Goal: Information Seeking & Learning: Learn about a topic

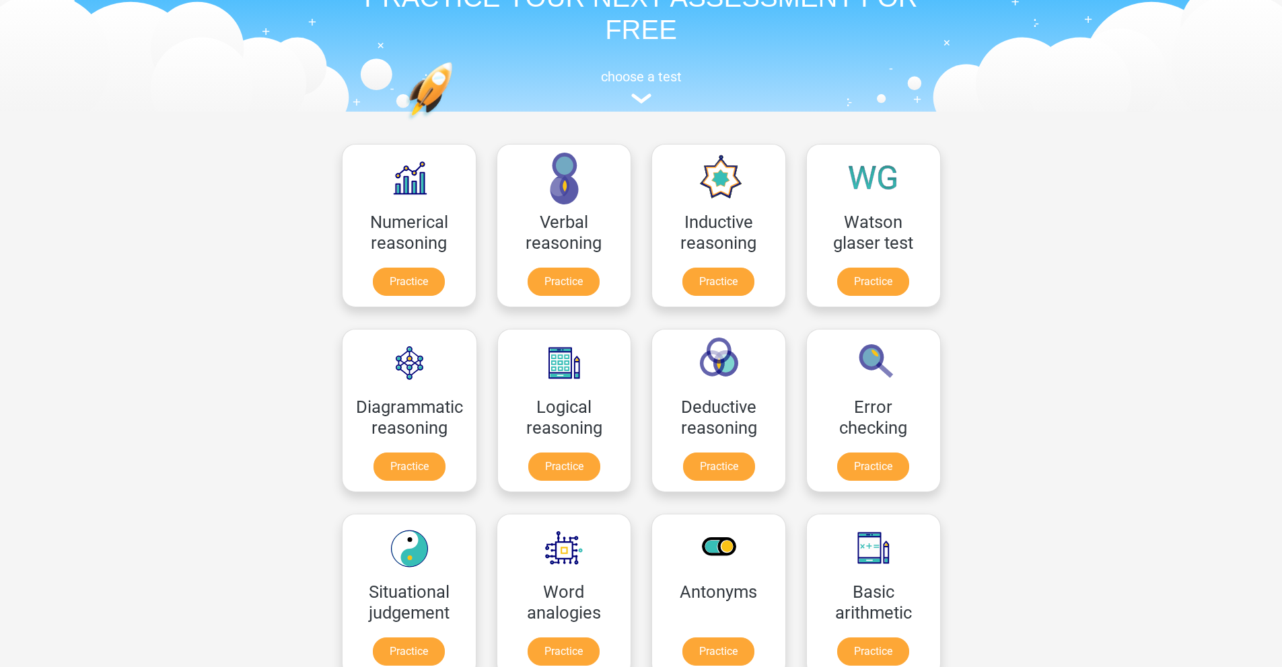
scroll to position [134, 0]
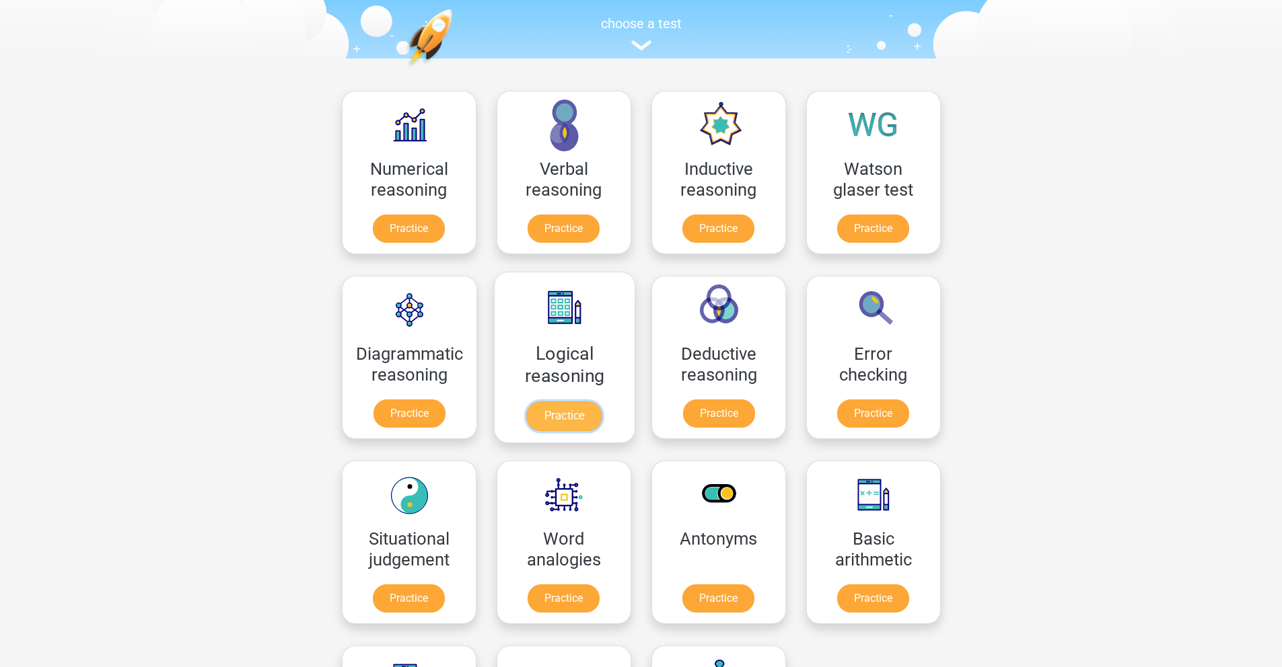
click at [599, 402] on link "Practice" at bounding box center [563, 417] width 75 height 30
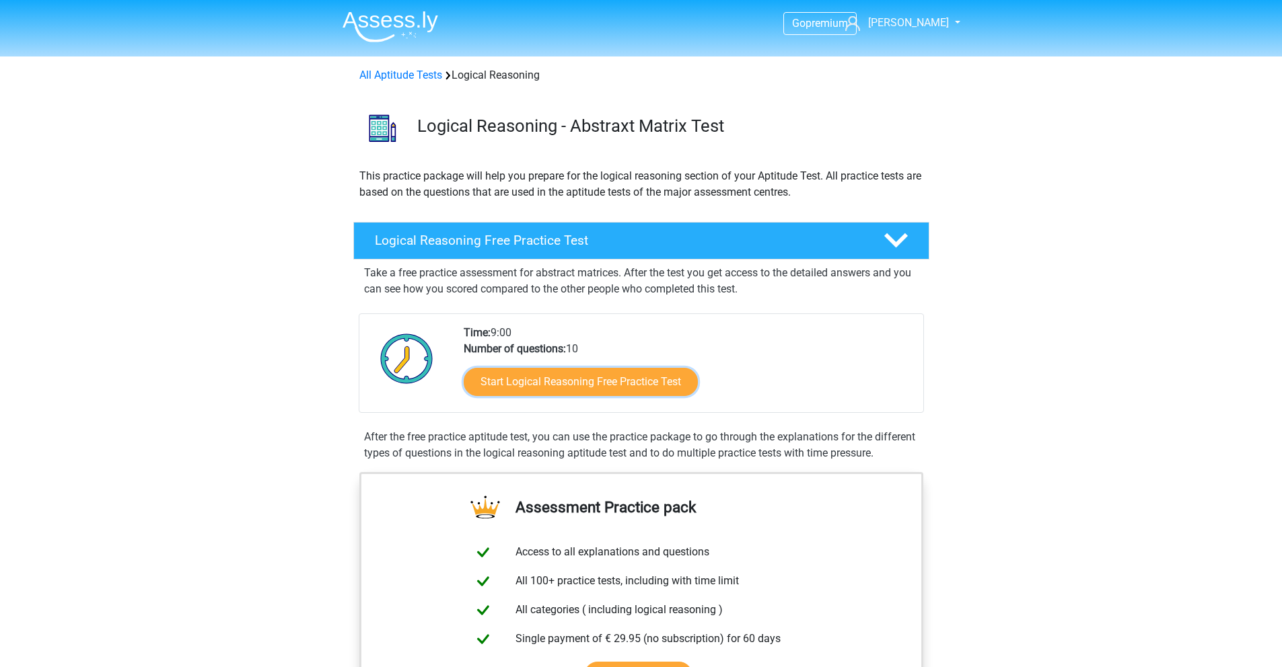
click at [599, 394] on link "Start Logical Reasoning Free Practice Test" at bounding box center [581, 382] width 234 height 28
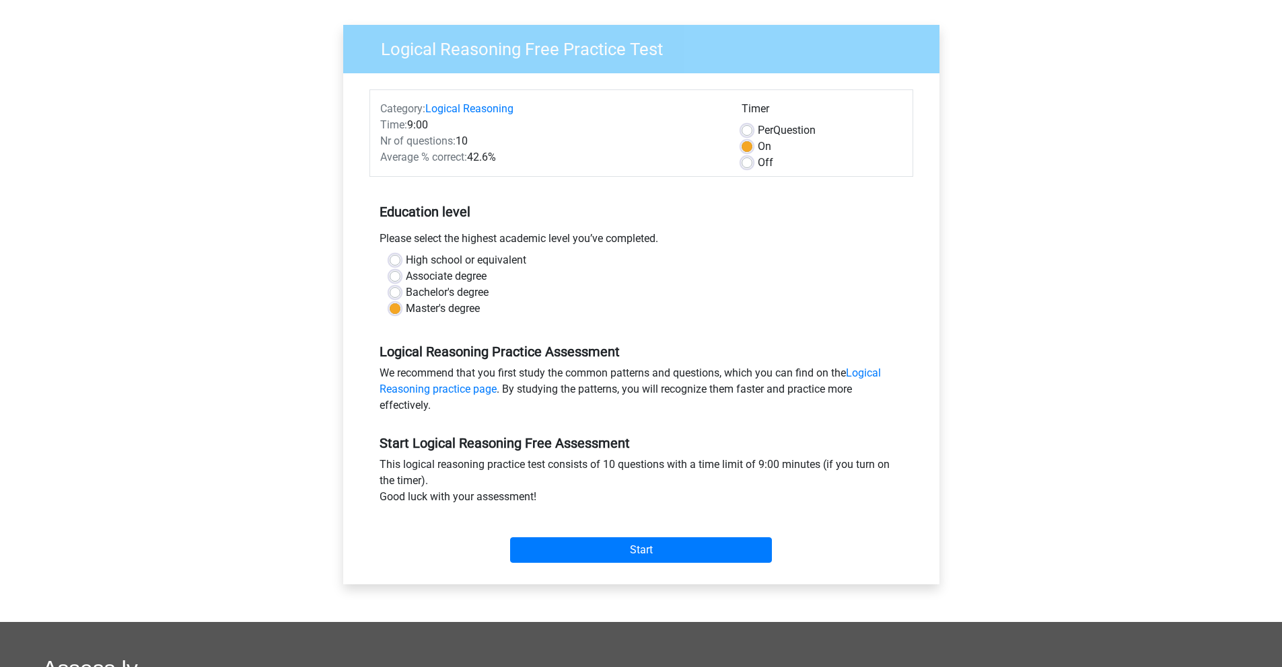
scroll to position [88, 0]
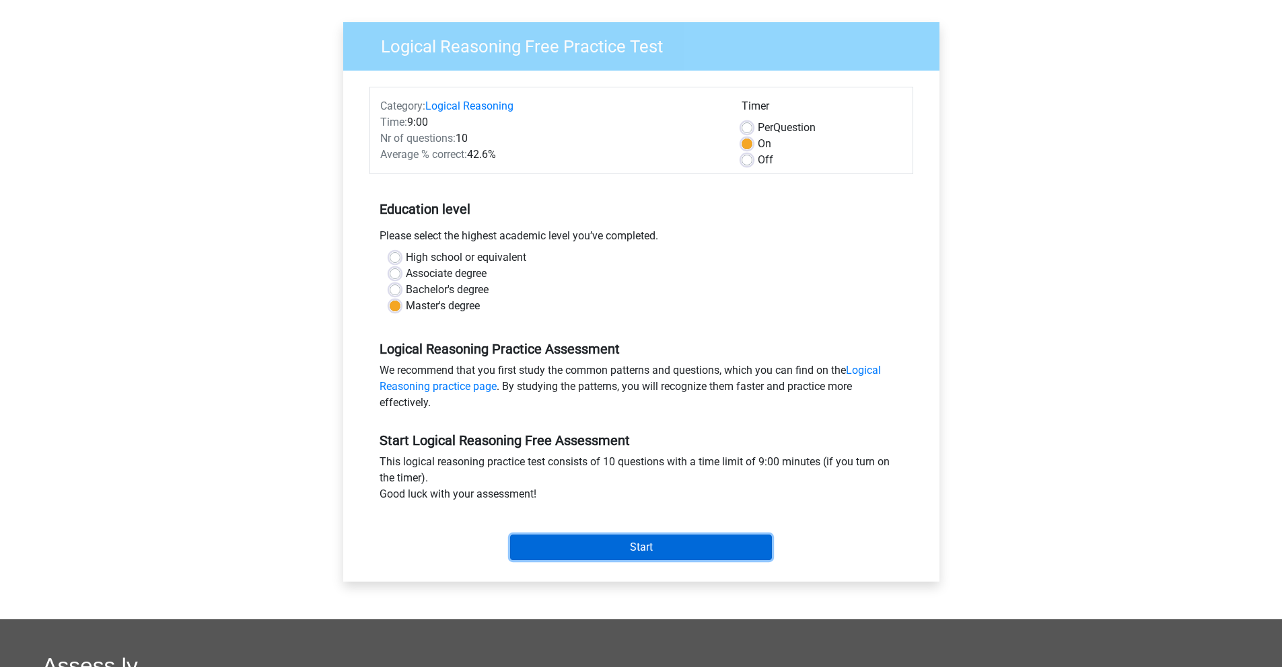
click at [632, 546] on input "Start" at bounding box center [641, 548] width 262 height 26
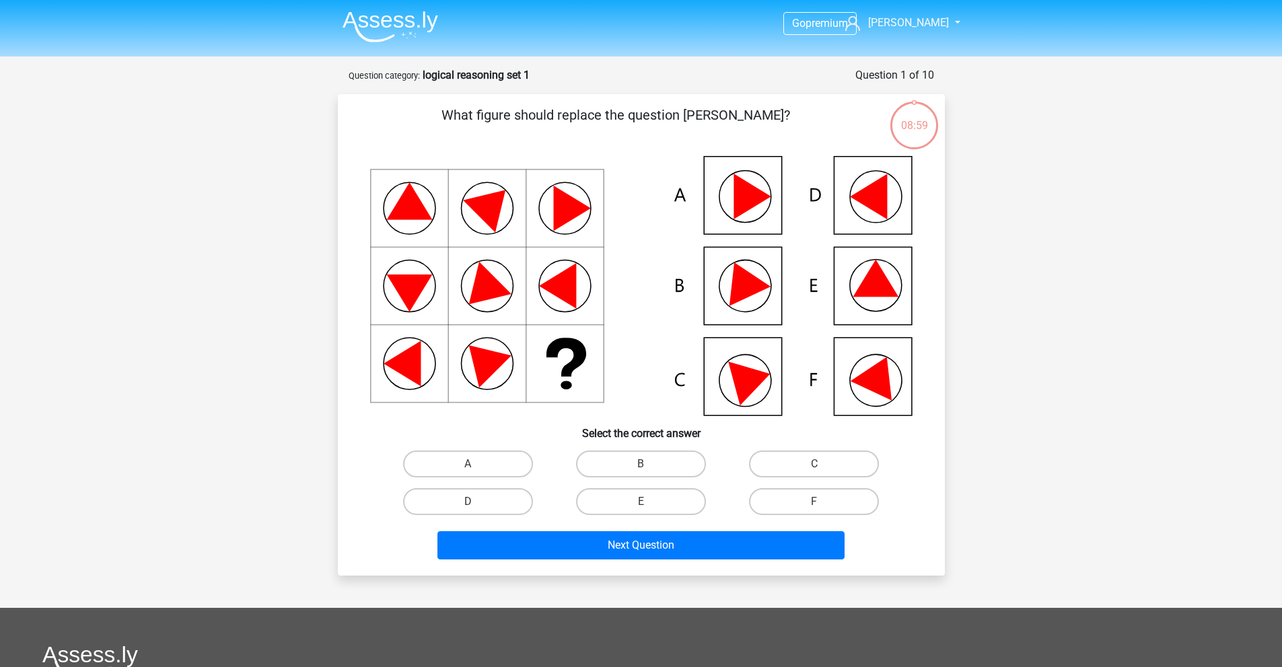
click at [410, 38] on img at bounding box center [390, 27] width 96 height 32
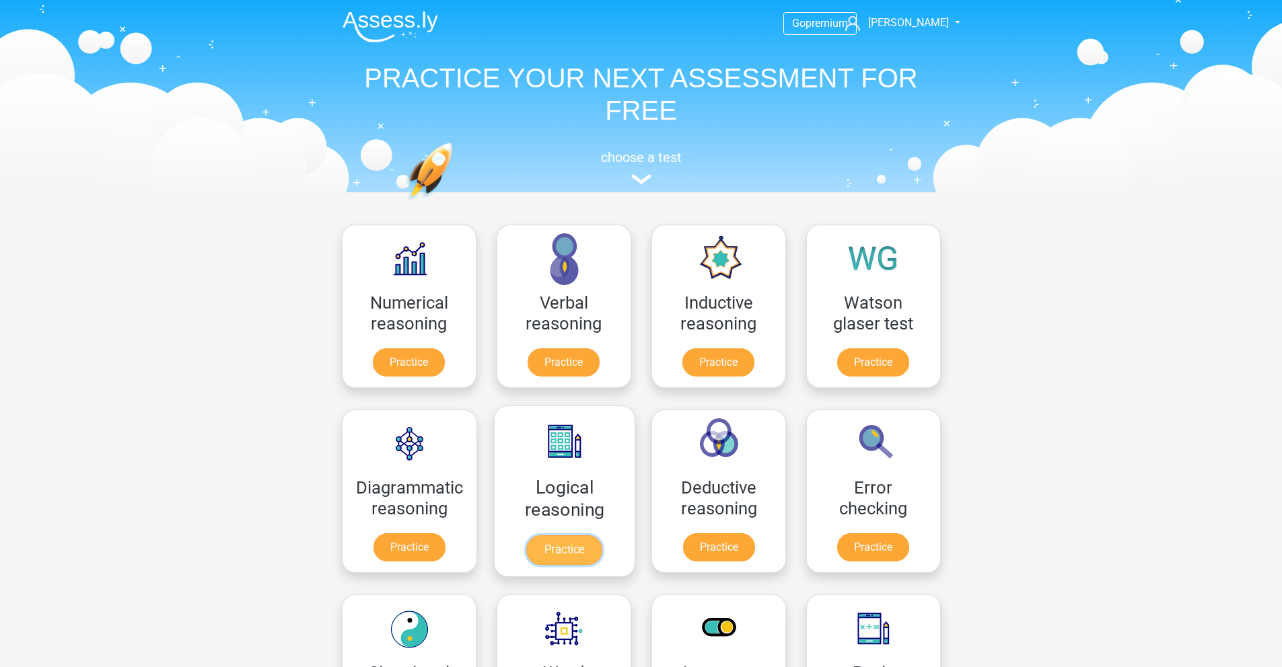
click at [587, 552] on link "Practice" at bounding box center [563, 551] width 75 height 30
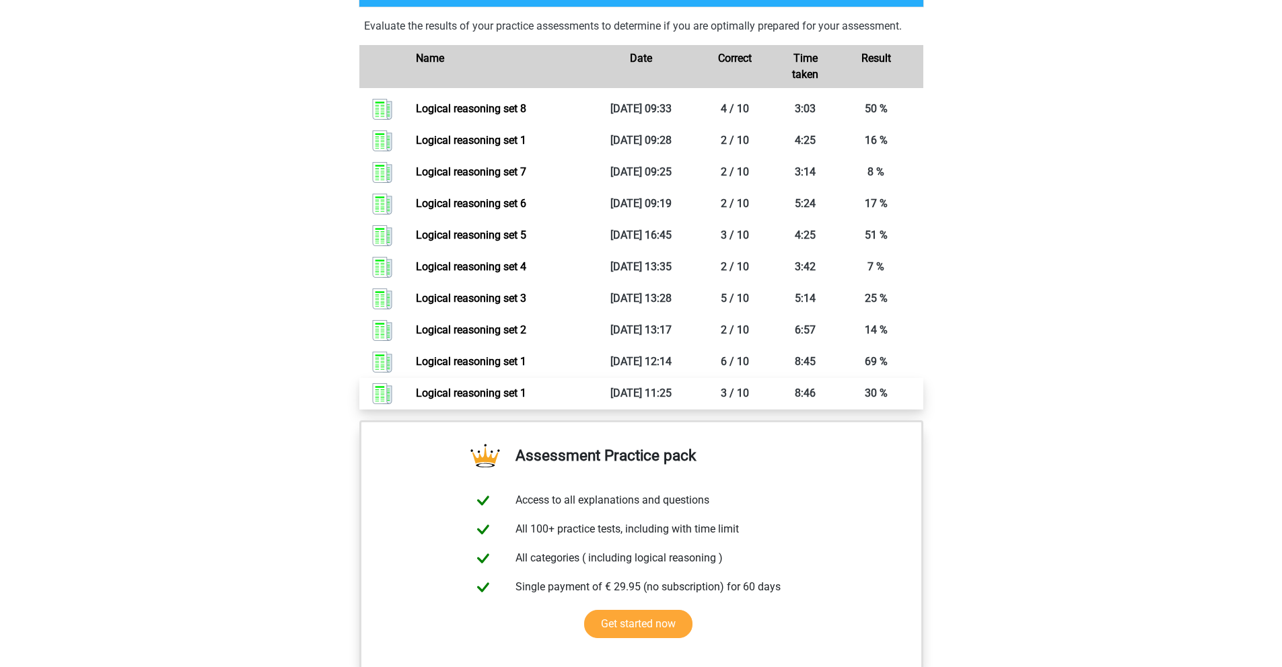
scroll to position [923, 0]
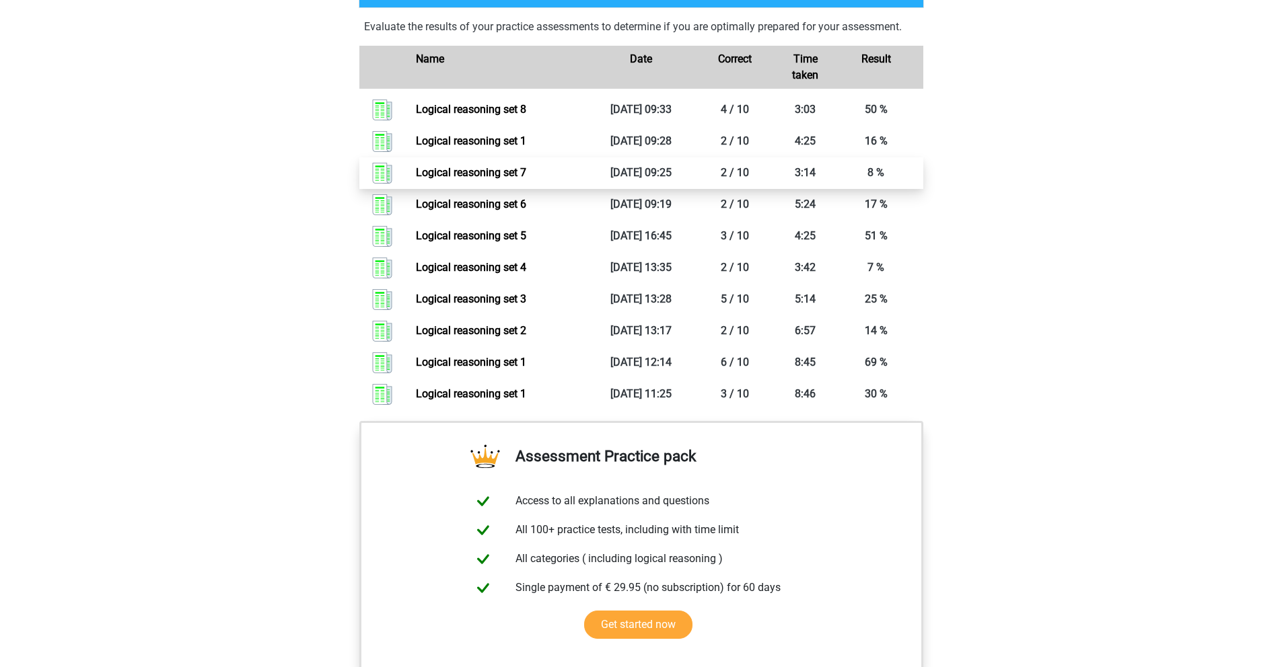
click at [490, 179] on link "Logical reasoning set 7" at bounding box center [471, 172] width 110 height 13
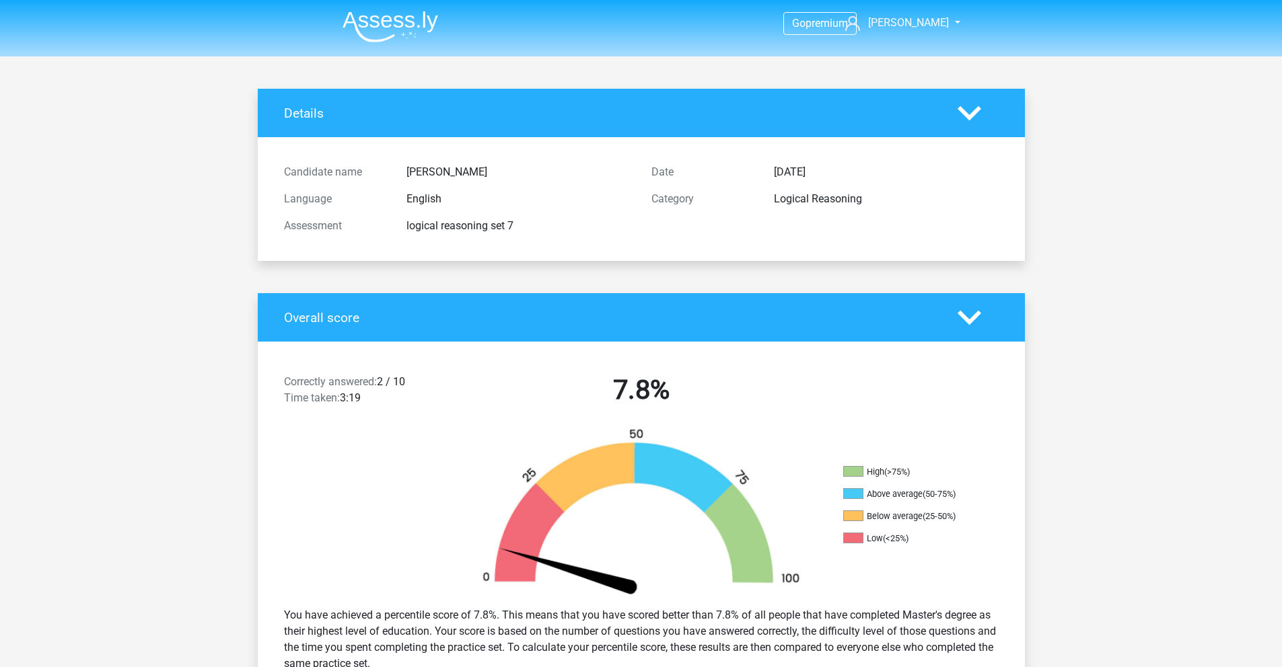
click at [391, 37] on img at bounding box center [390, 27] width 96 height 32
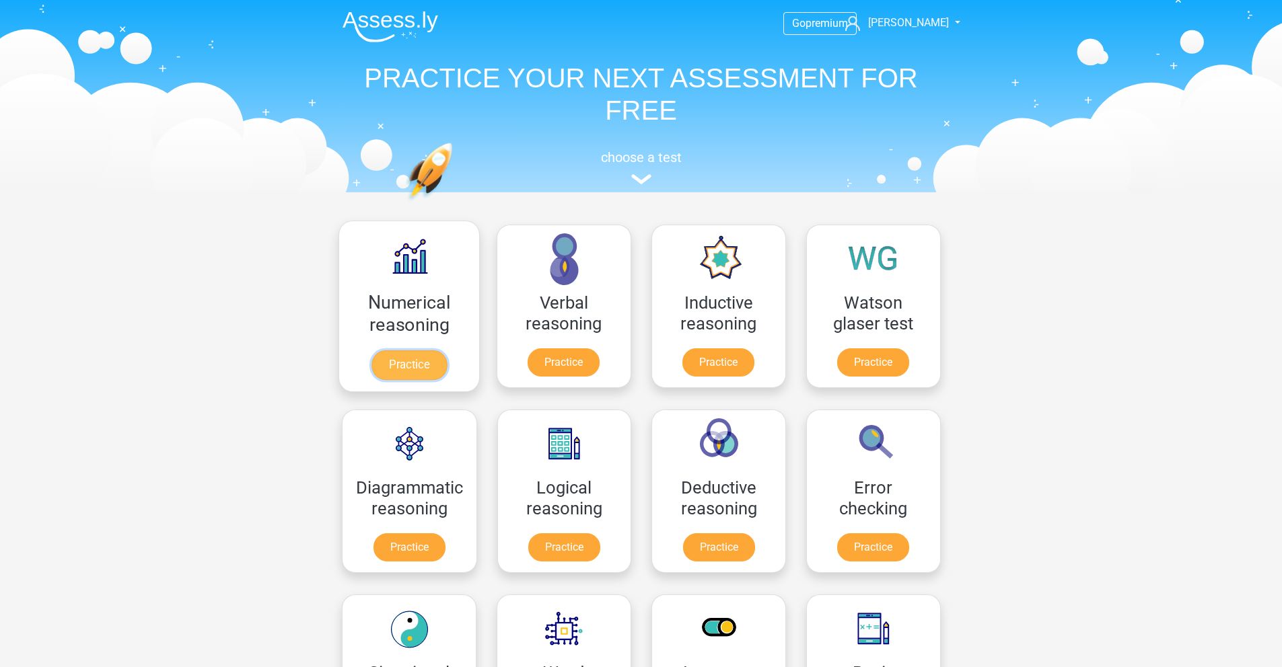
click at [402, 365] on link "Practice" at bounding box center [408, 366] width 75 height 30
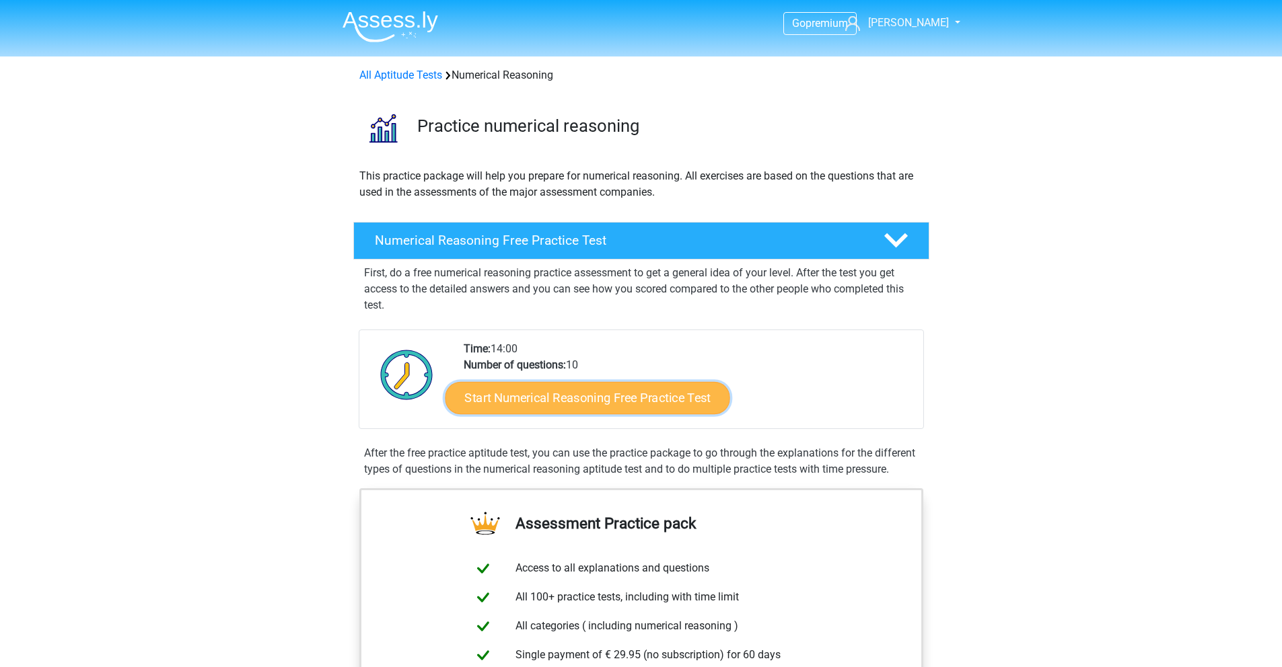
click at [565, 391] on link "Start Numerical Reasoning Free Practice Test" at bounding box center [587, 397] width 285 height 32
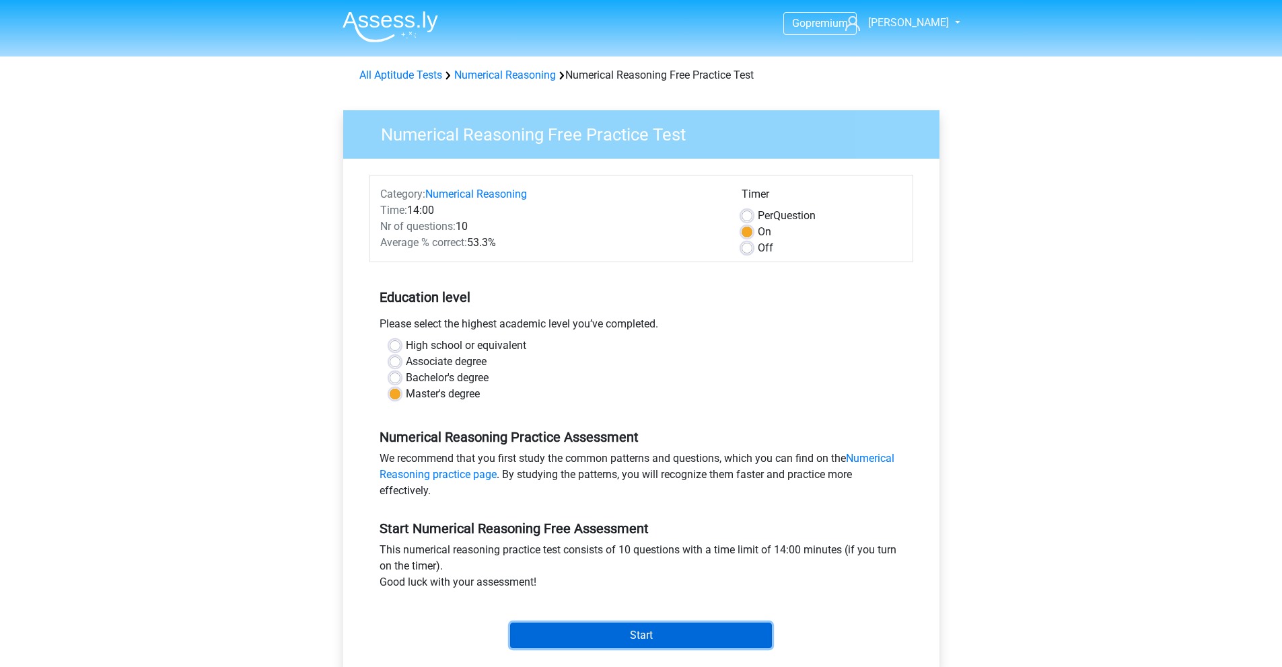
click at [618, 642] on input "Start" at bounding box center [641, 636] width 262 height 26
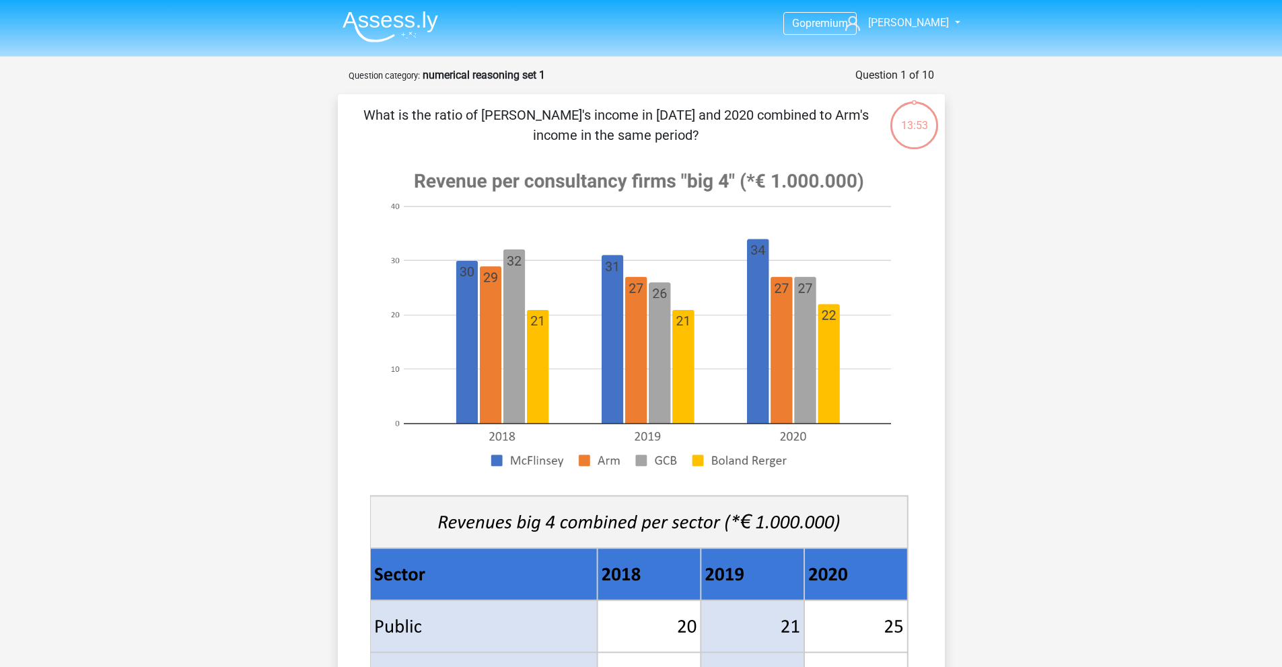
click at [392, 22] on img at bounding box center [390, 27] width 96 height 32
